Goal: Information Seeking & Learning: Find specific fact

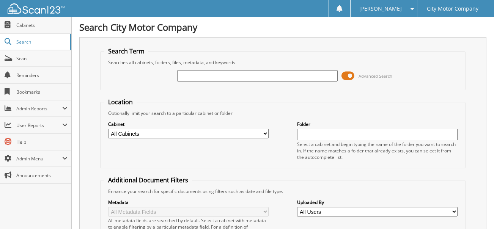
click at [200, 73] on input "text" at bounding box center [257, 75] width 161 height 11
type input "MITCHELL"
click at [220, 73] on input "MITCHELL" at bounding box center [257, 75] width 161 height 11
type input "MITCHELL1 AUG25"
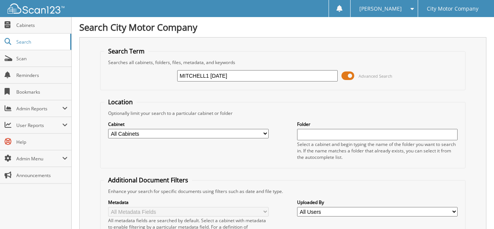
drag, startPoint x: 221, startPoint y: 74, endPoint x: 210, endPoint y: 77, distance: 11.3
click at [210, 77] on input "MITCHELL1 [DATE]" at bounding box center [257, 75] width 161 height 11
type input "MITCHELL1 [DATE]"
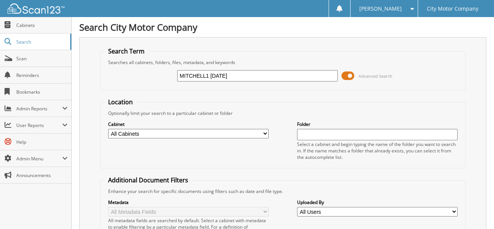
click at [205, 74] on input "MITCHELL1 [DATE]" at bounding box center [257, 75] width 161 height 11
type input "MITCHELL 1 JUL25"
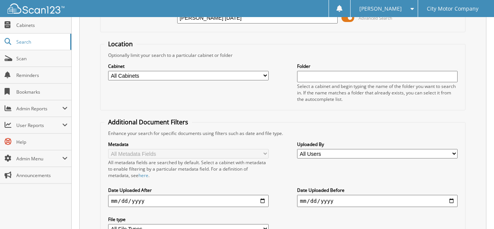
scroll to position [189, 0]
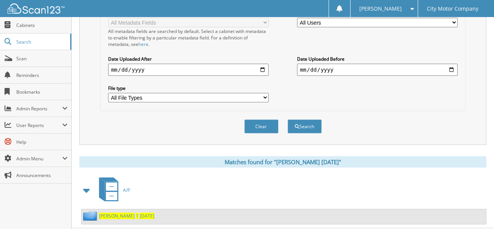
click at [140, 213] on span "JUL25" at bounding box center [147, 216] width 15 height 6
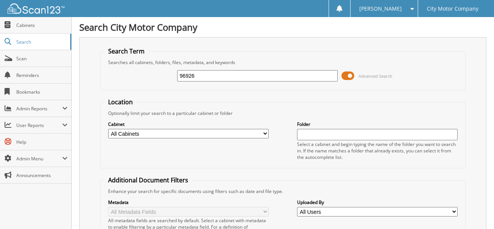
type input "96926"
click at [9, 108] on span at bounding box center [8, 108] width 7 height 7
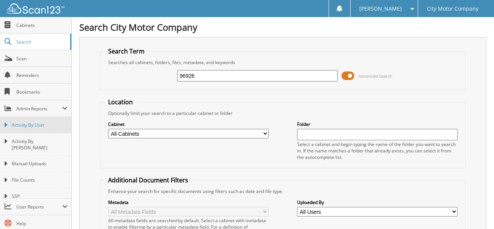
click at [6, 126] on icon at bounding box center [5, 125] width 3 height 7
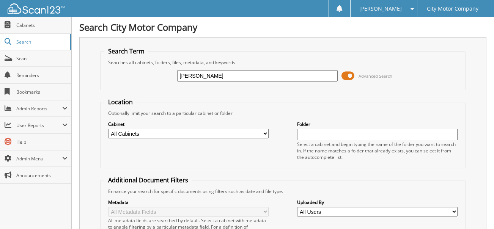
type input "[PERSON_NAME]"
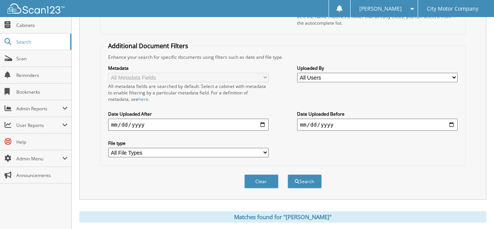
scroll to position [152, 0]
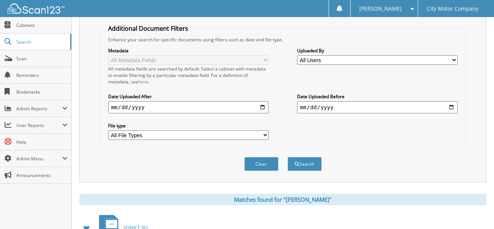
click at [262, 102] on input "date" at bounding box center [188, 107] width 161 height 12
click at [454, 55] on select "All Users [PERSON_NAME] [PERSON_NAME] [PERSON_NAME] [PERSON_NAME] [PERSON_NAME]…" at bounding box center [377, 59] width 161 height 9
select select "14684"
click at [297, 55] on select "All Users [PERSON_NAME] [PERSON_NAME] [PERSON_NAME] [PERSON_NAME] [PERSON_NAME]…" at bounding box center [377, 59] width 161 height 9
click at [262, 103] on input "date" at bounding box center [188, 107] width 161 height 12
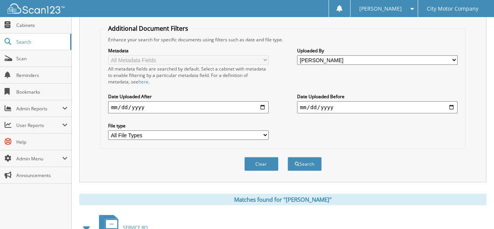
type input "[DATE]"
click at [307, 159] on button "Search" at bounding box center [305, 164] width 34 height 14
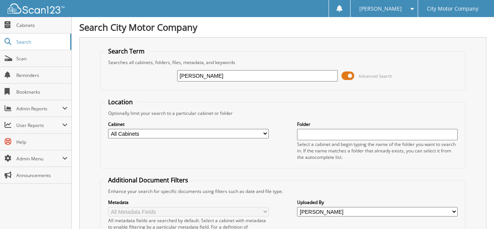
click at [199, 77] on input "[PERSON_NAME]" at bounding box center [257, 75] width 161 height 11
type input "96926"
